Goal: Find specific page/section: Find specific page/section

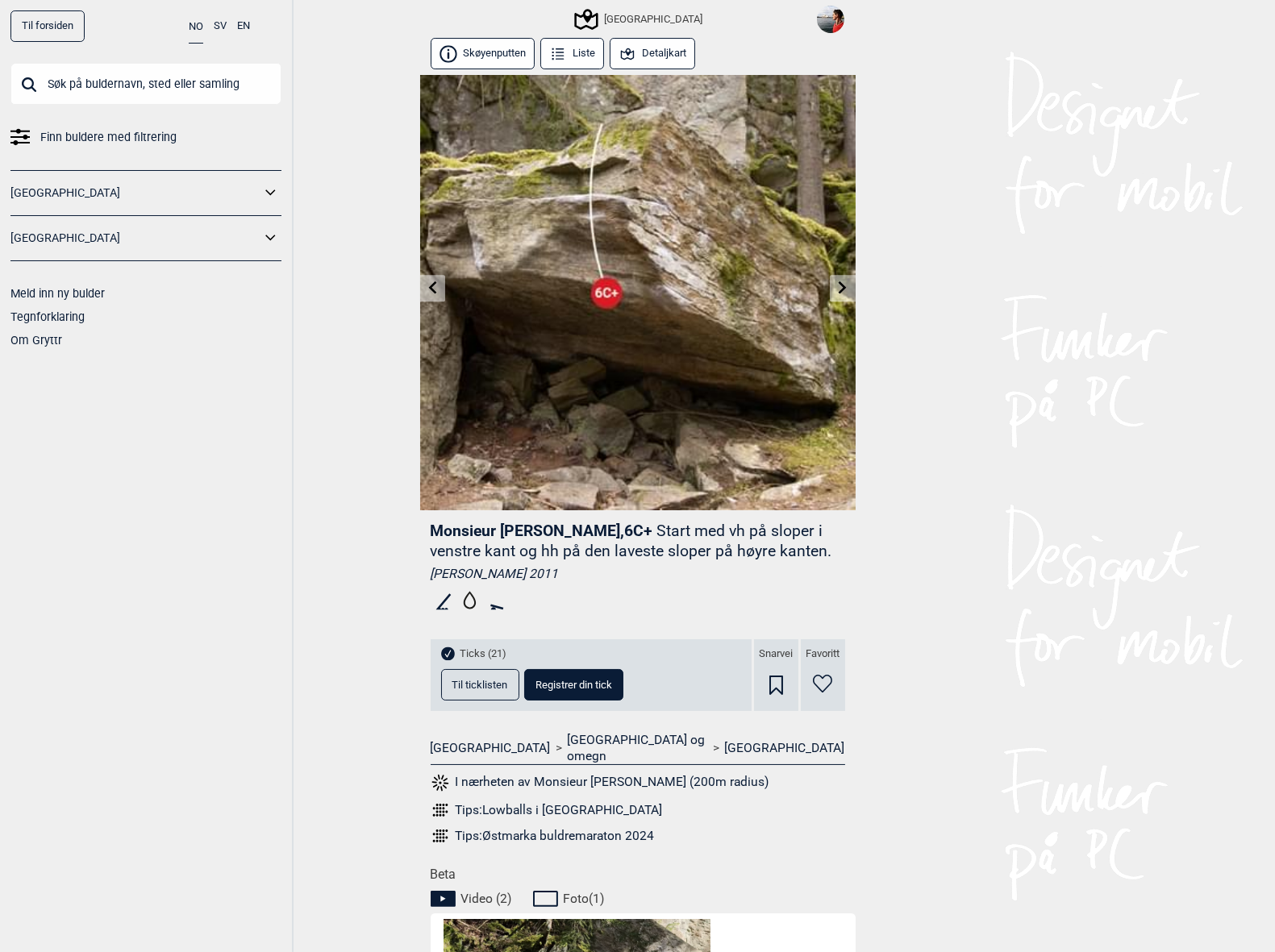
scroll to position [0, 198]
type input "b"
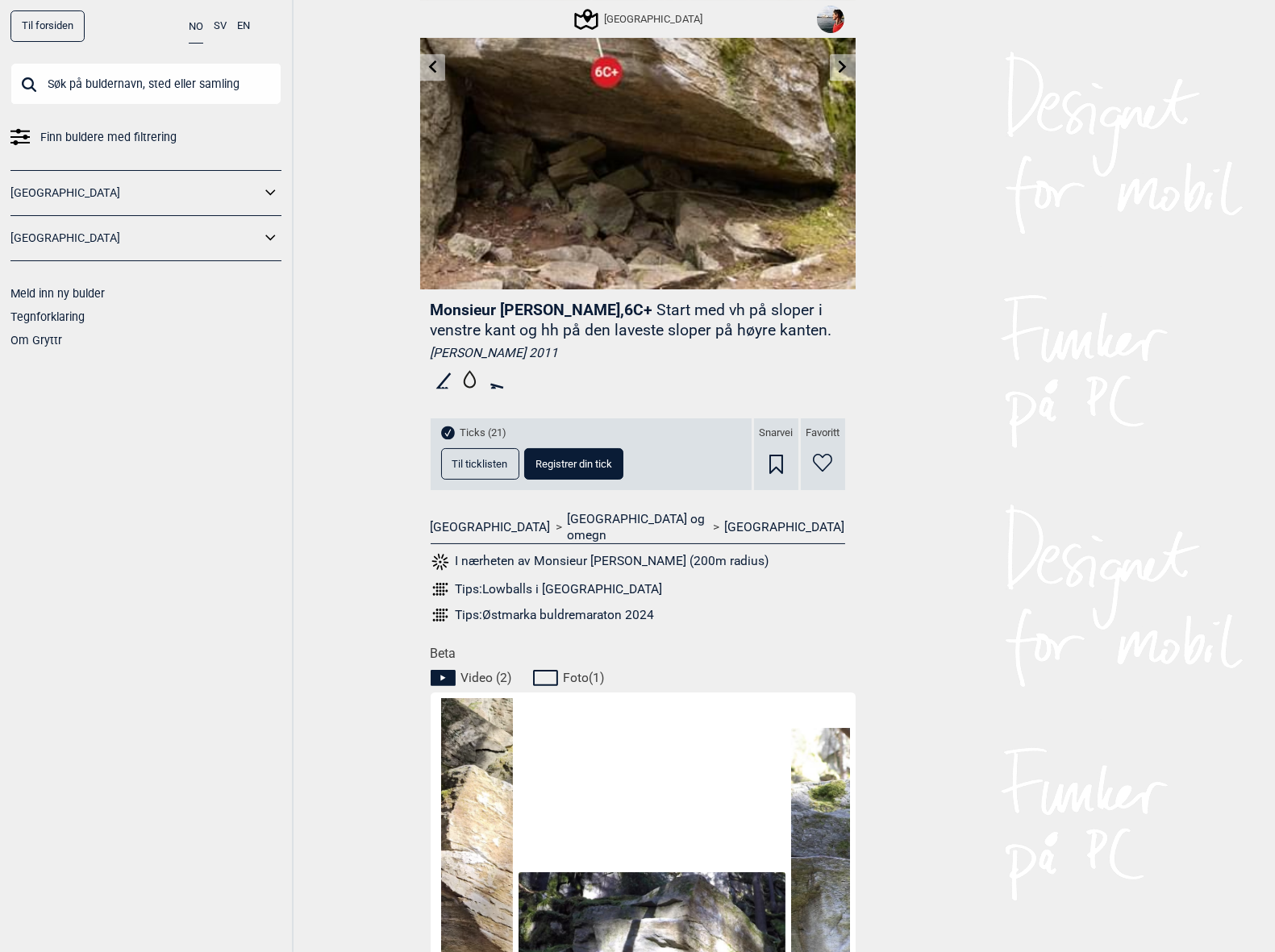
scroll to position [0, 0]
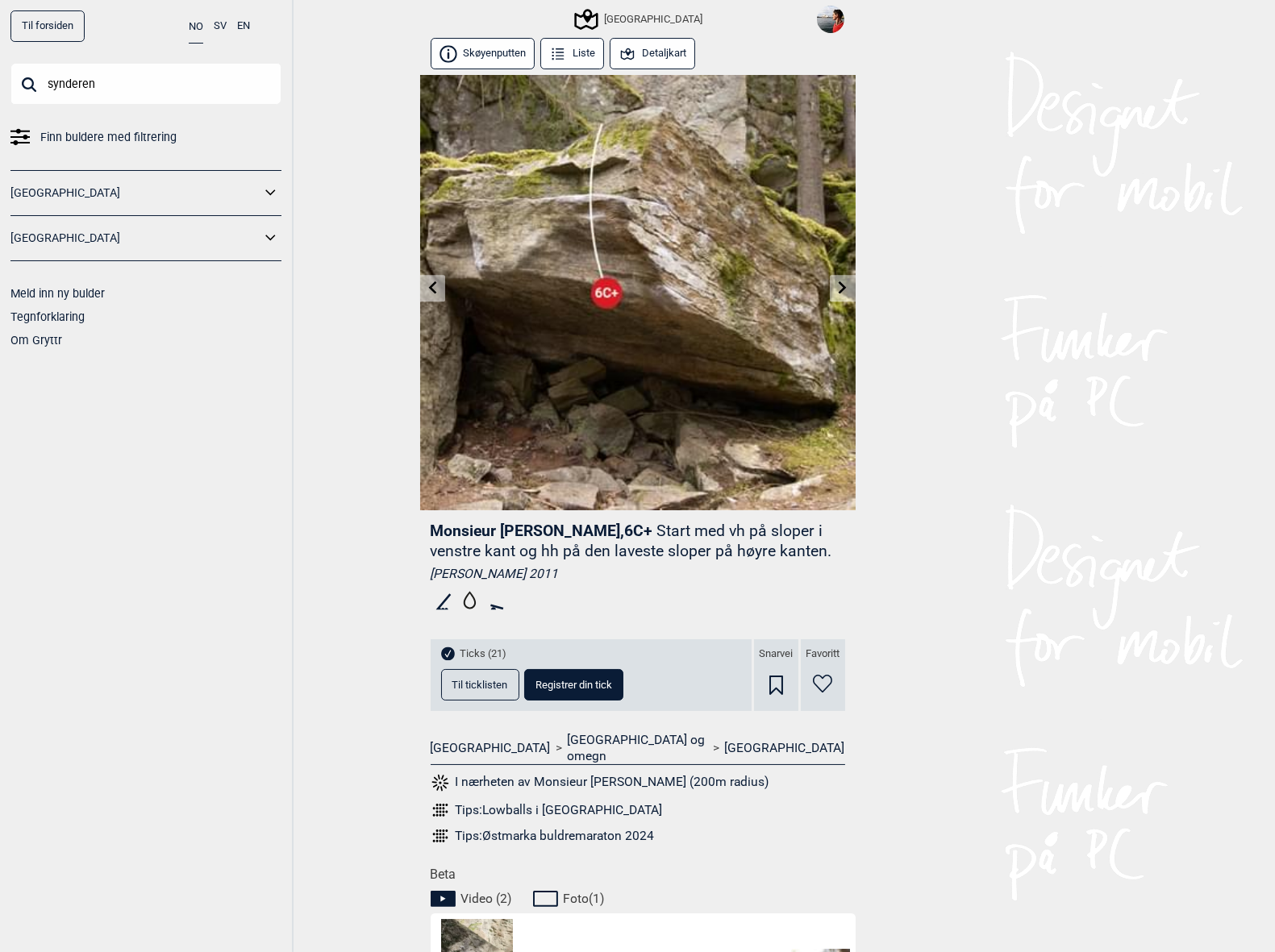
type input "synderen"
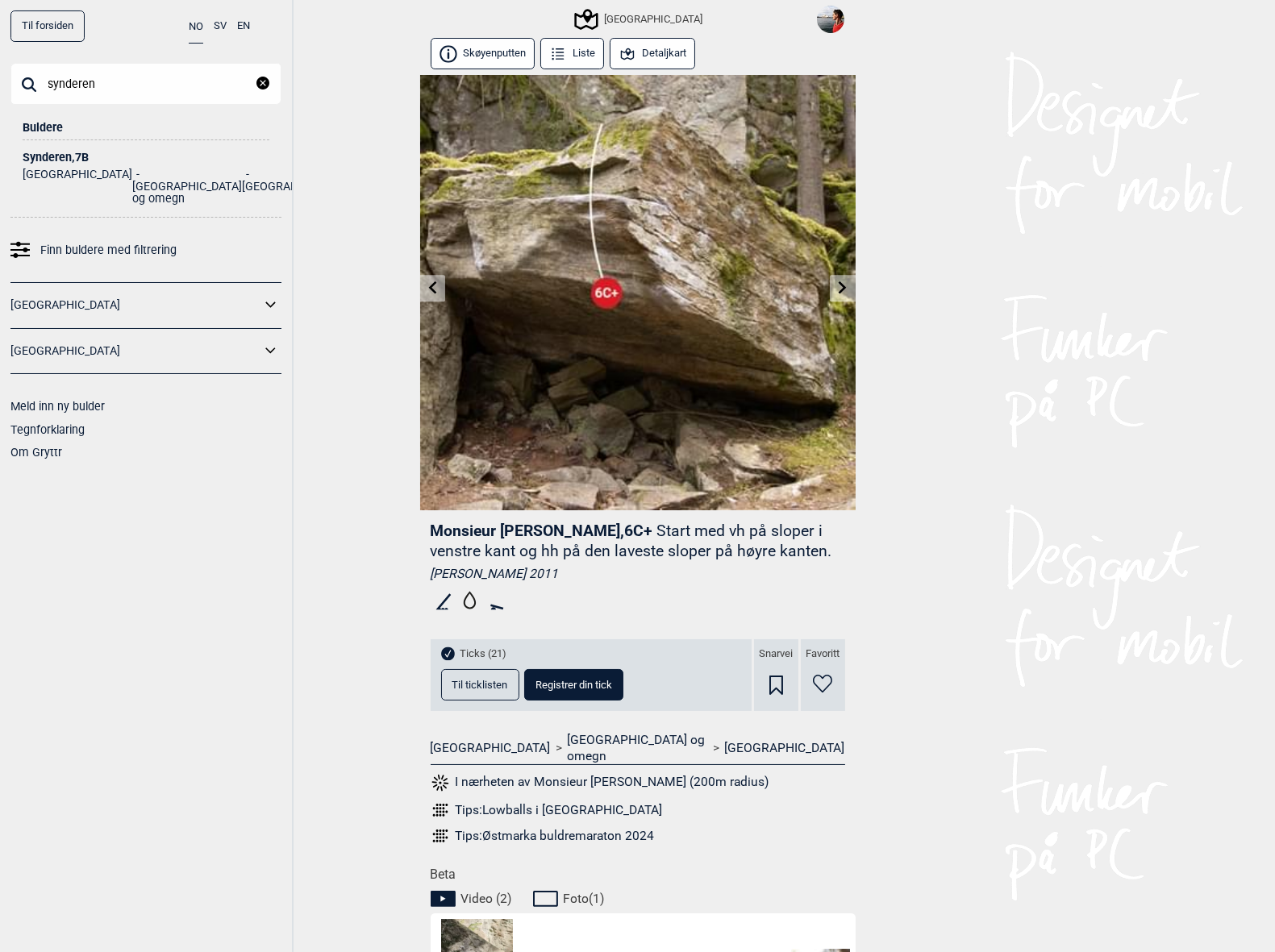
click at [69, 152] on div "Synderen , 7B" at bounding box center [146, 158] width 247 height 12
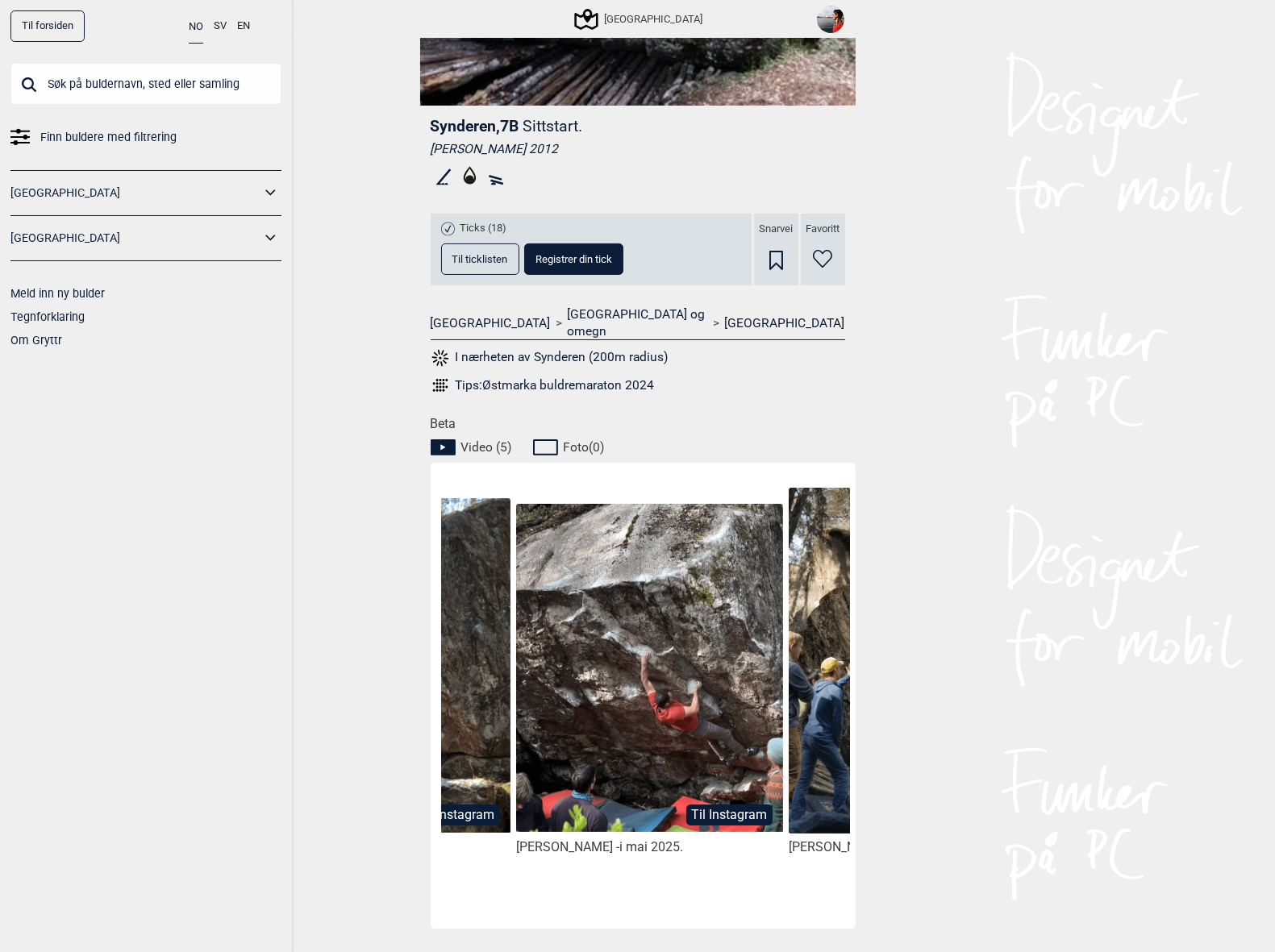
scroll to position [0, 220]
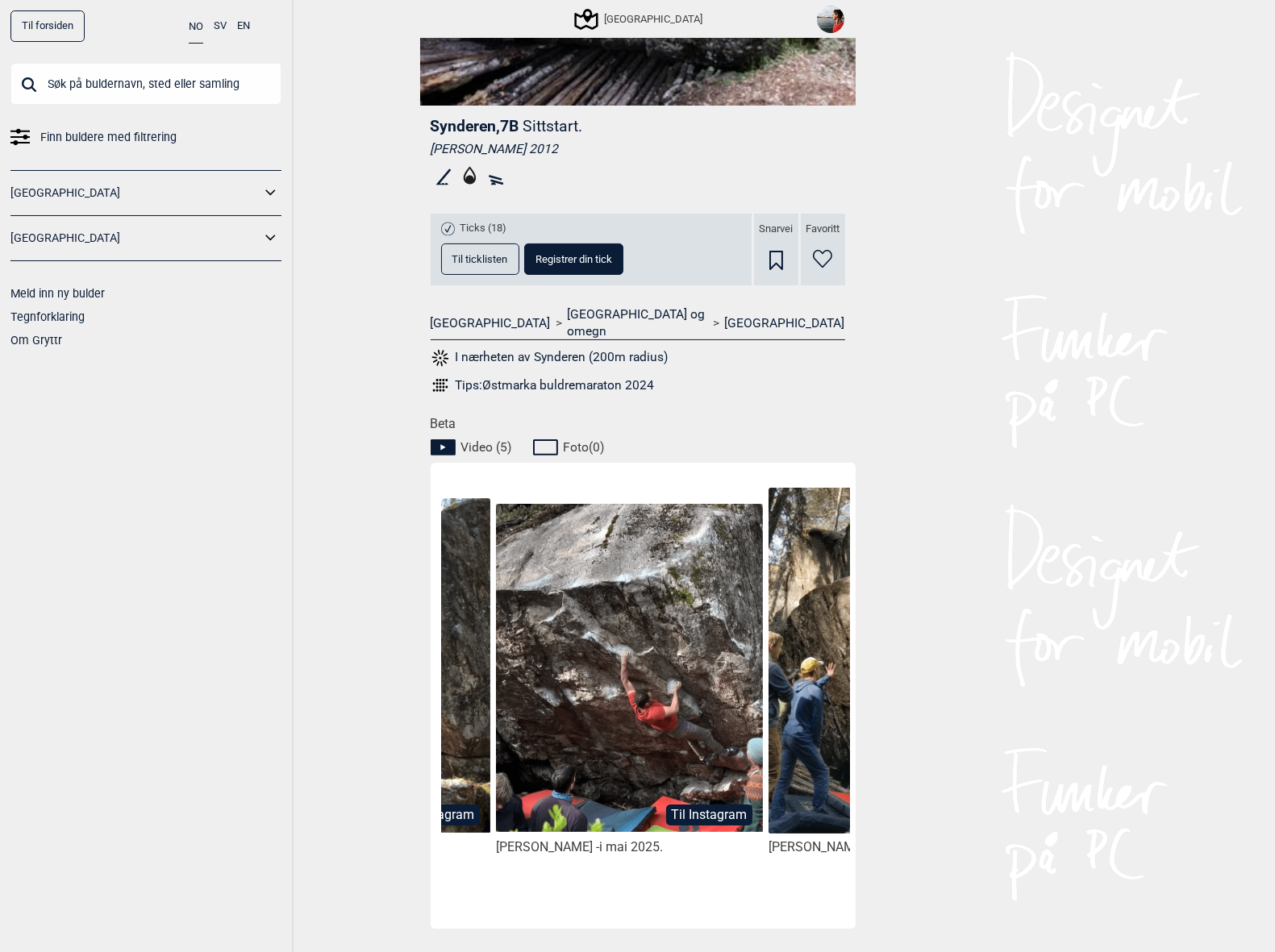
click at [696, 805] on button "Til Instagram" at bounding box center [709, 815] width 86 height 21
click at [70, 74] on input "text" at bounding box center [146, 84] width 271 height 42
paste input "[PERSON_NAME]"
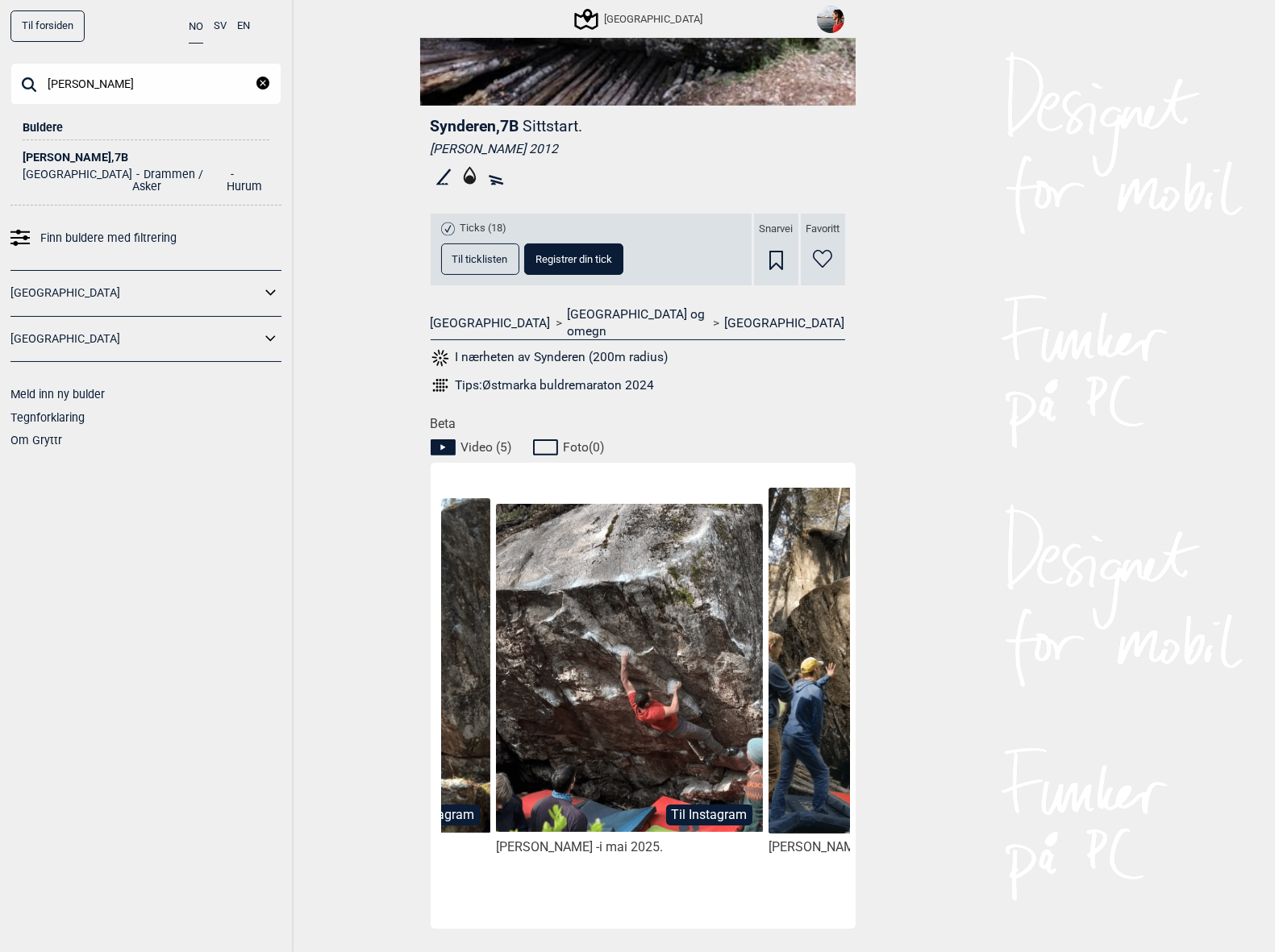
type input "[PERSON_NAME]"
click at [88, 153] on div "[PERSON_NAME] , 7B" at bounding box center [146, 158] width 247 height 12
